Goal: Task Accomplishment & Management: Manage account settings

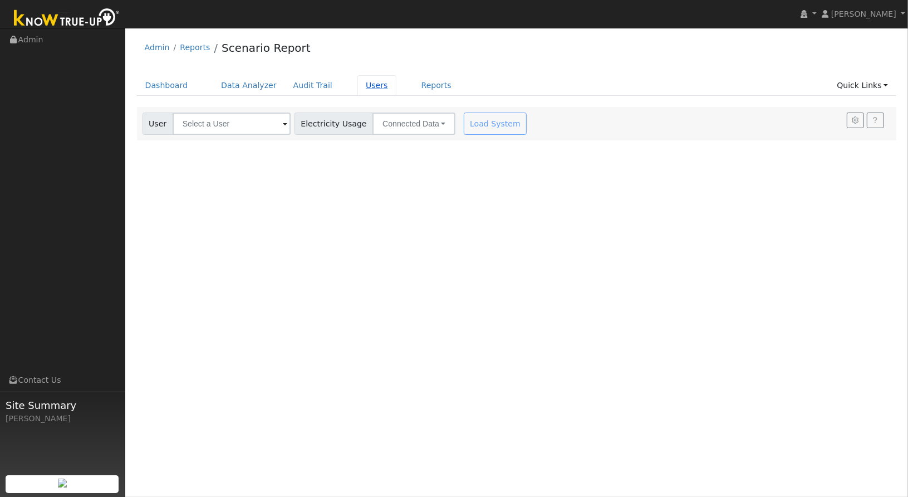
click at [357, 88] on link "Users" at bounding box center [376, 85] width 39 height 21
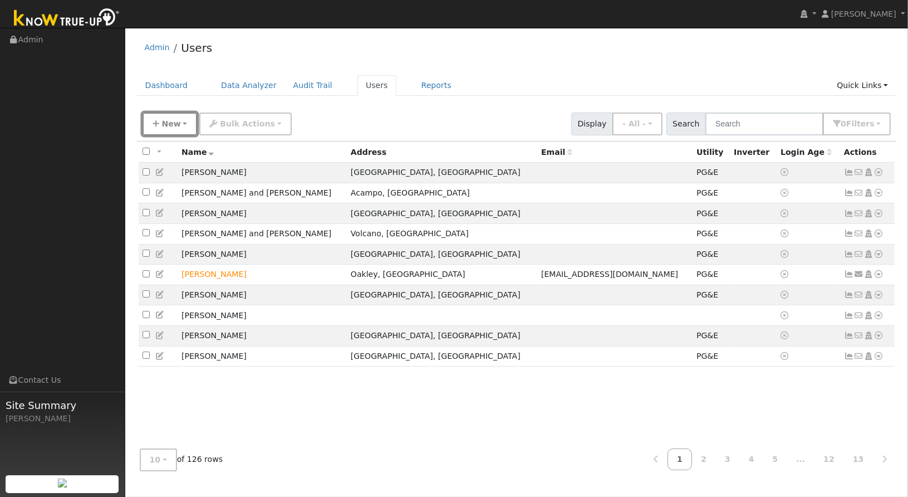
click at [175, 112] on button "New" at bounding box center [170, 123] width 55 height 23
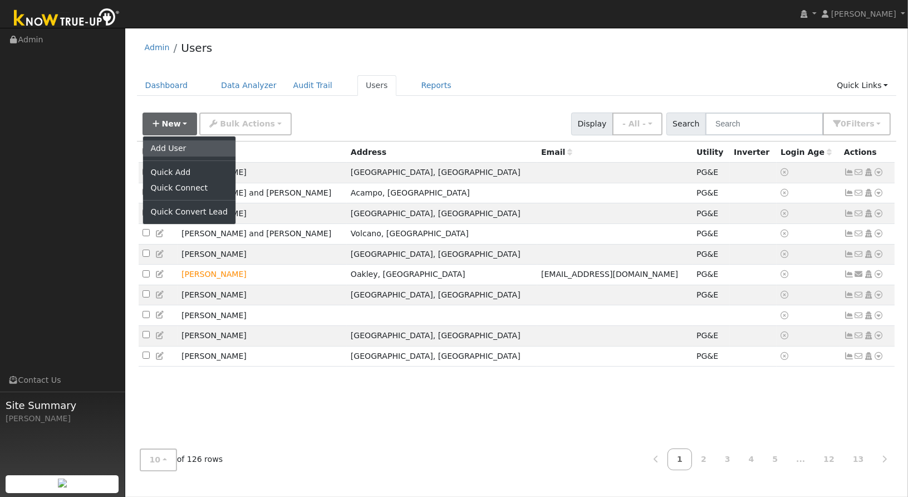
click at [165, 143] on link "Add User" at bounding box center [189, 148] width 92 height 16
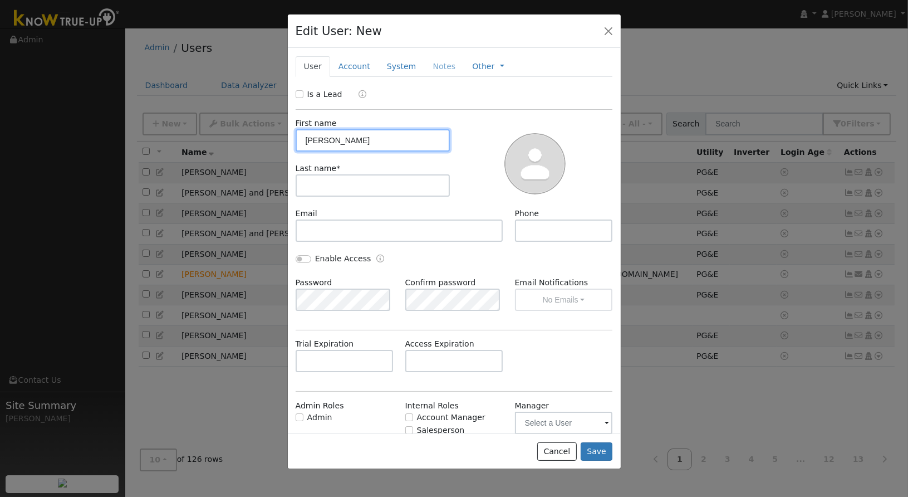
type input "[PERSON_NAME]"
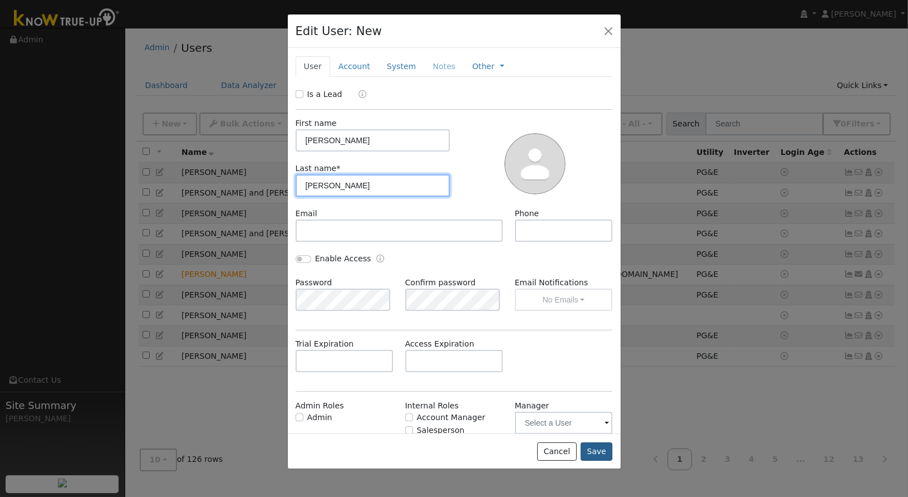
type input "[PERSON_NAME]"
click at [595, 449] on button "Save" at bounding box center [597, 451] width 32 height 19
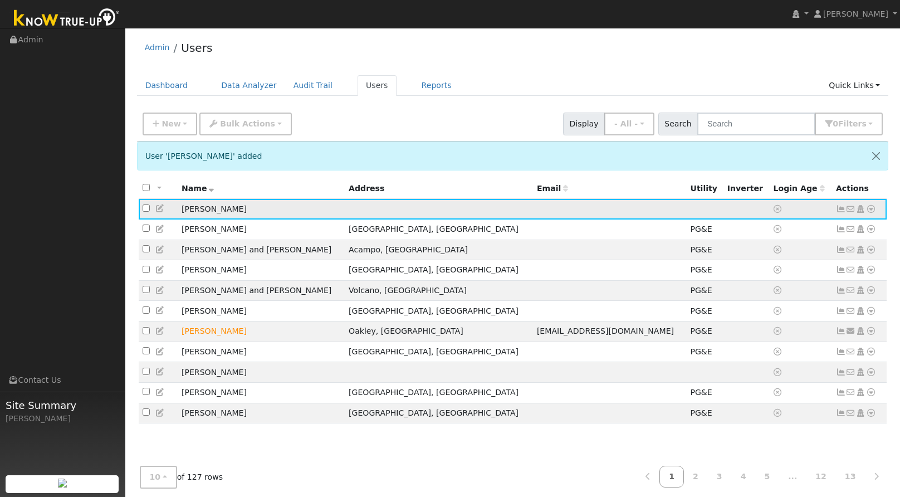
click at [874, 212] on icon at bounding box center [871, 209] width 10 height 8
click at [742, 287] on link "Utility" at bounding box center [755, 293] width 77 height 16
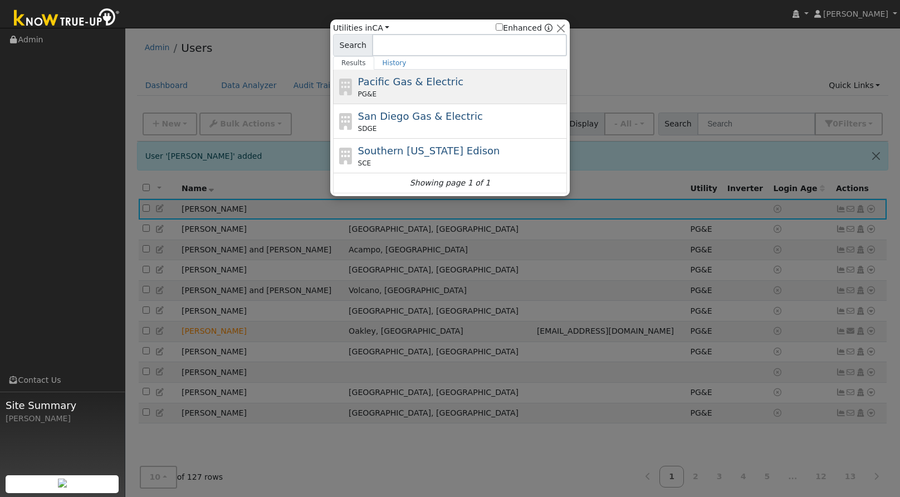
click at [396, 91] on div "PG&E" at bounding box center [461, 94] width 207 height 10
